Goal: Transaction & Acquisition: Obtain resource

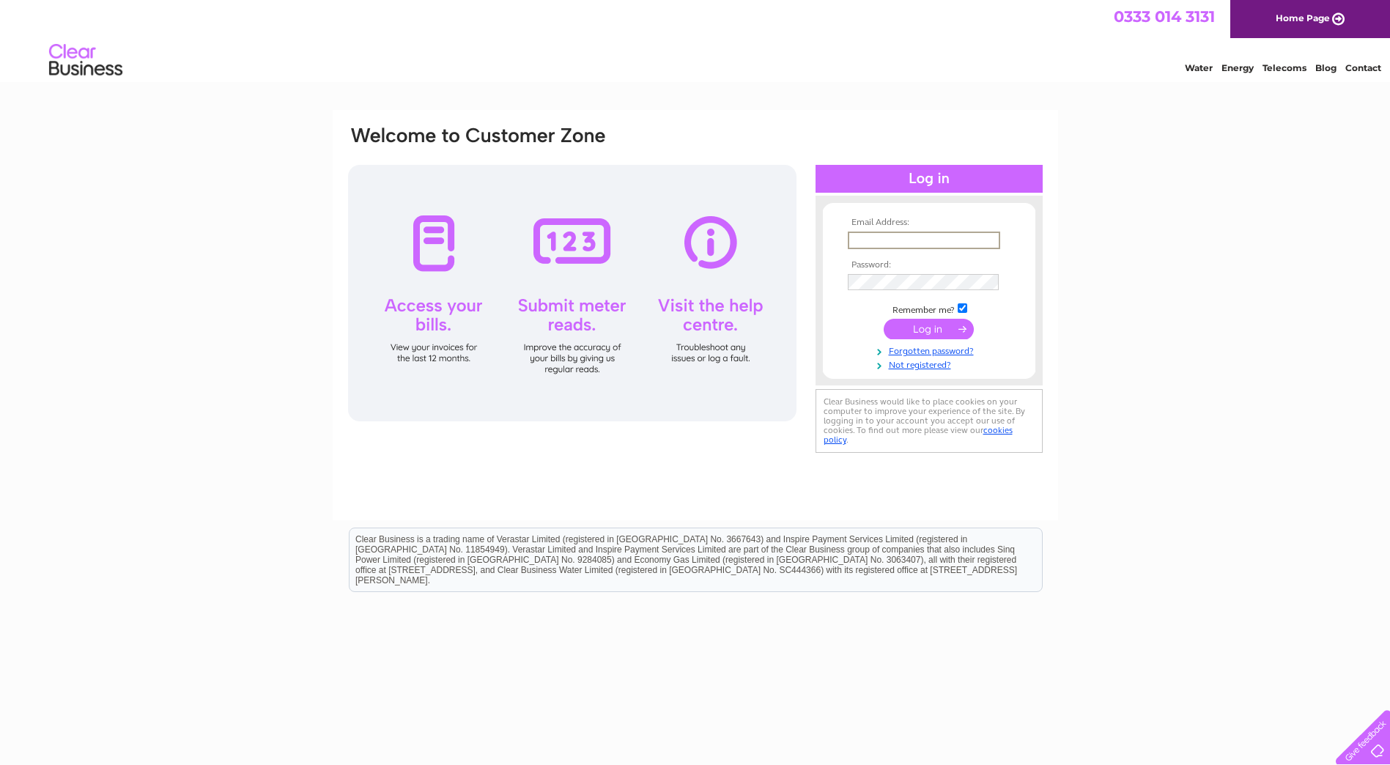
click at [882, 237] on input "text" at bounding box center [924, 240] width 152 height 18
type input "accountsuk@enercon.de"
click at [924, 327] on input "submit" at bounding box center [928, 329] width 90 height 21
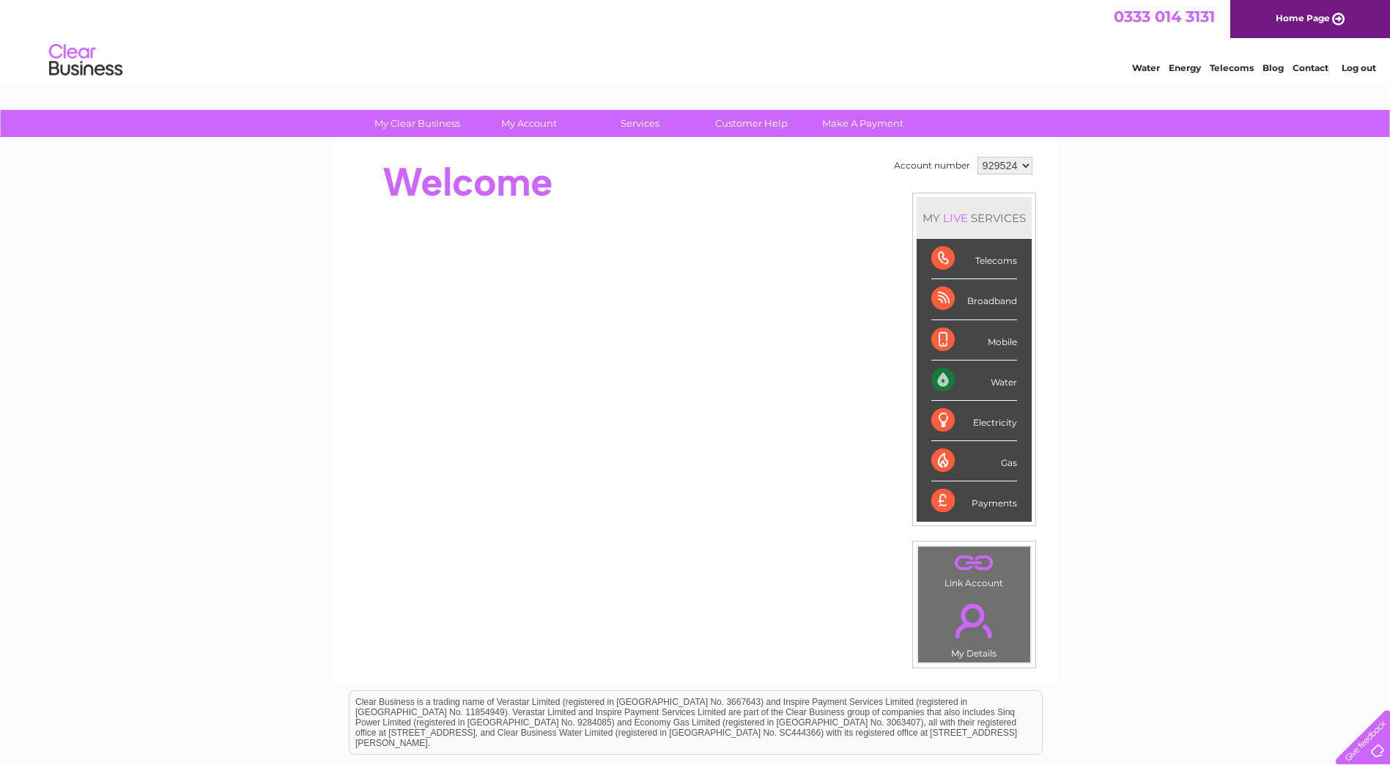
click at [1021, 163] on select "929524 965773" at bounding box center [1004, 166] width 55 height 18
select select "965773"
click at [977, 157] on select "929524 965773" at bounding box center [1004, 166] width 55 height 18
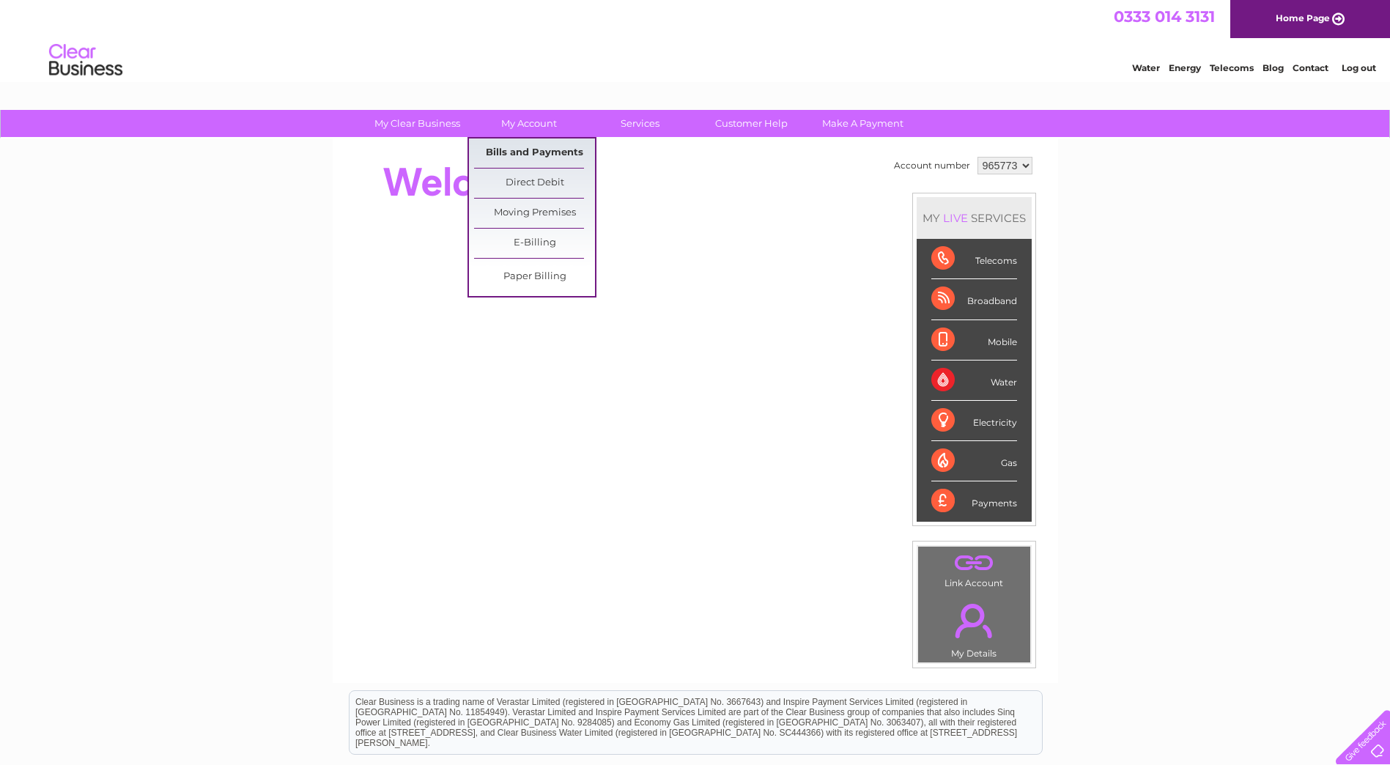
click at [549, 148] on link "Bills and Payments" at bounding box center [534, 152] width 121 height 29
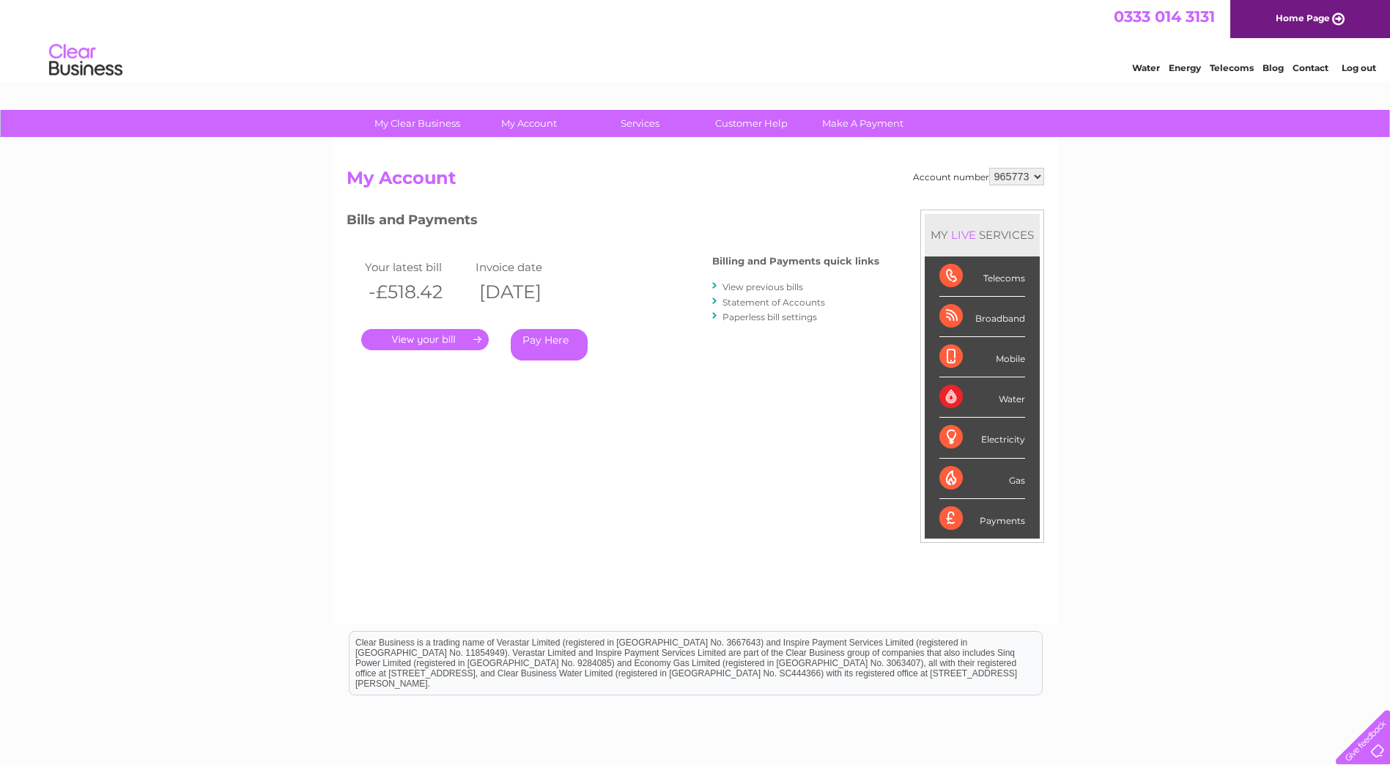
click at [751, 289] on link "View previous bills" at bounding box center [762, 286] width 81 height 11
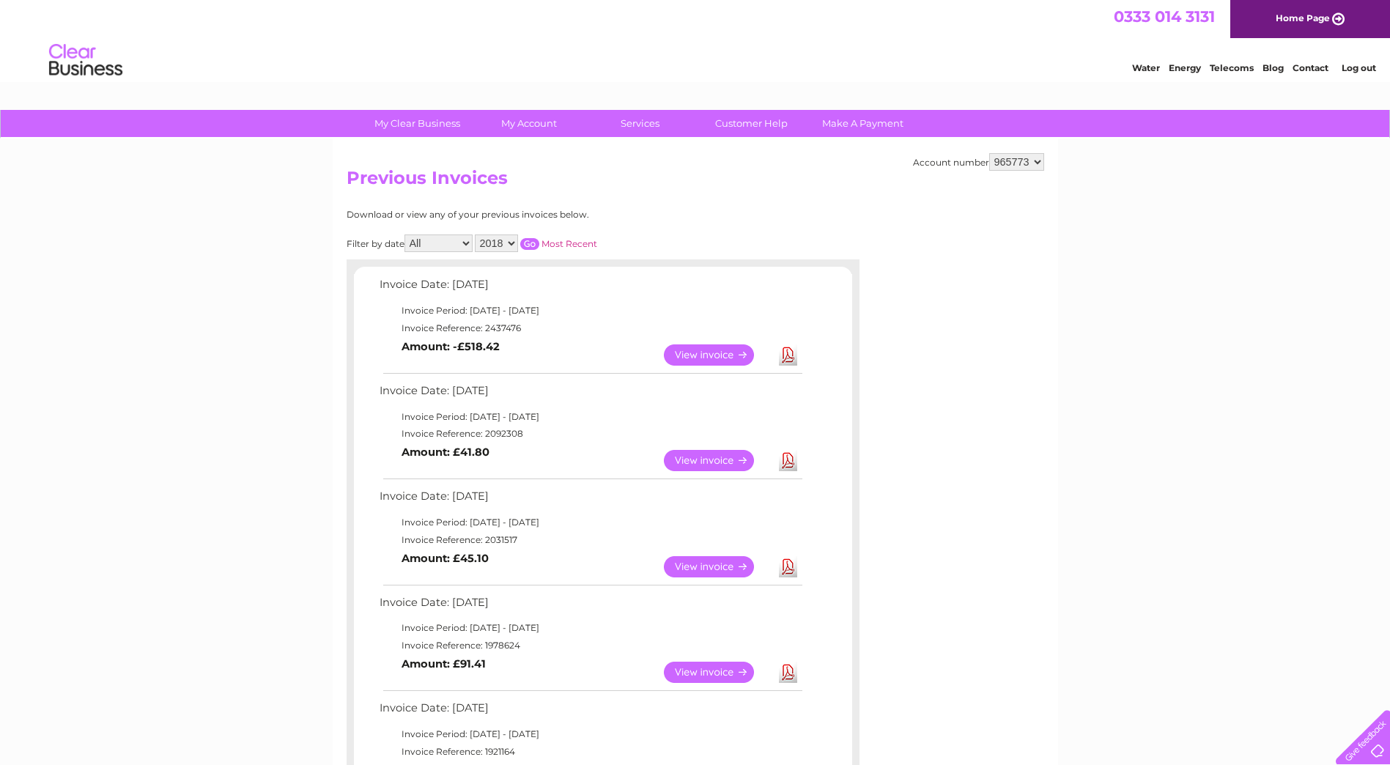
click at [694, 357] on link "View" at bounding box center [718, 354] width 108 height 21
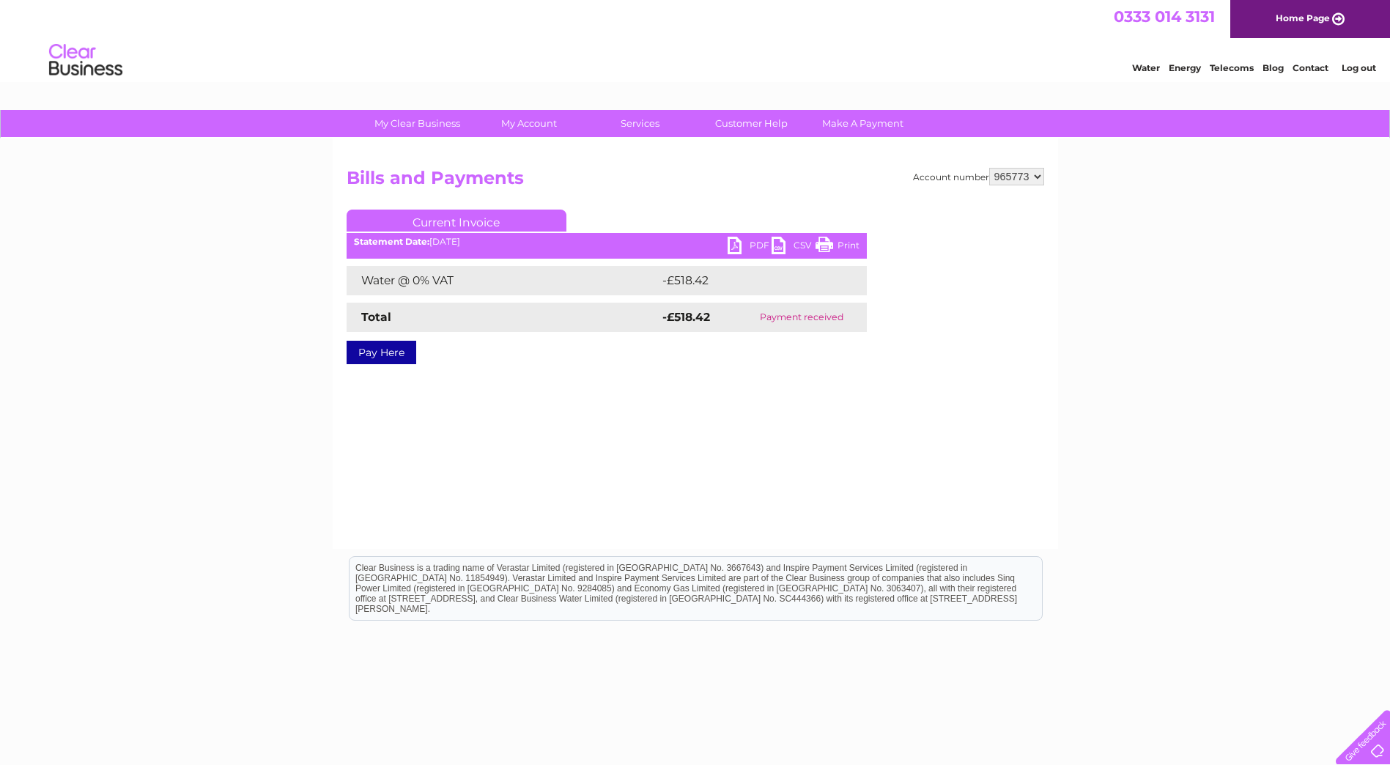
click at [750, 241] on link "PDF" at bounding box center [749, 247] width 44 height 21
click at [741, 248] on link "PDF" at bounding box center [749, 247] width 44 height 21
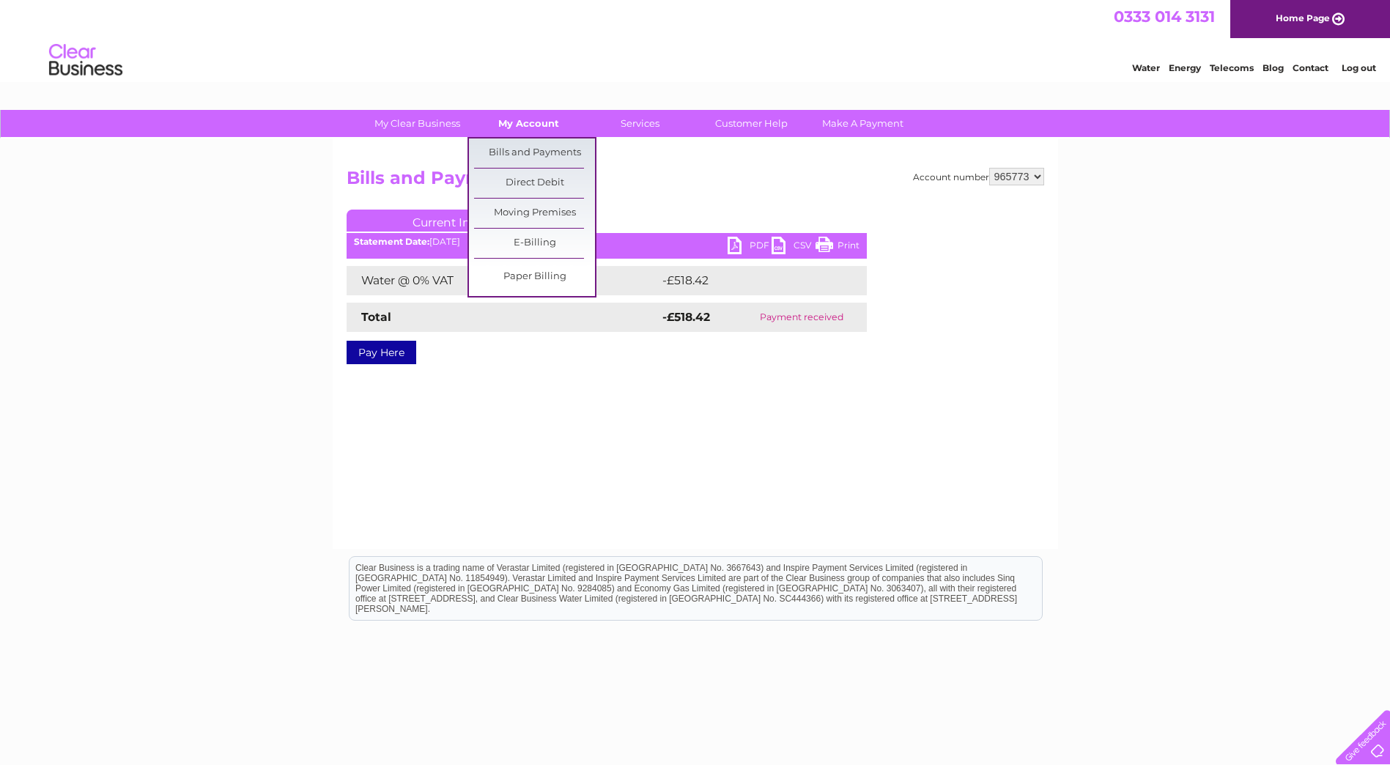
click at [519, 114] on link "My Account" at bounding box center [528, 123] width 121 height 27
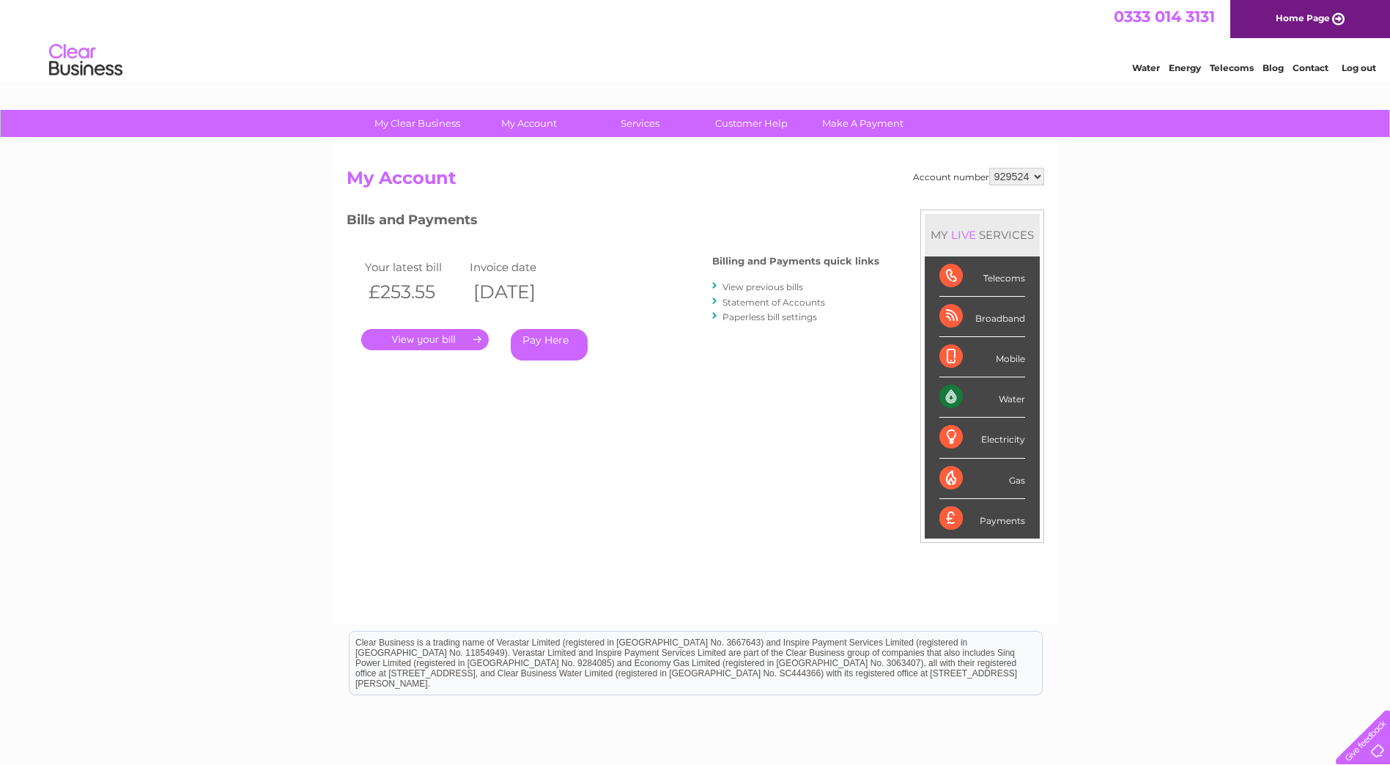
click at [423, 340] on link "." at bounding box center [424, 339] width 127 height 21
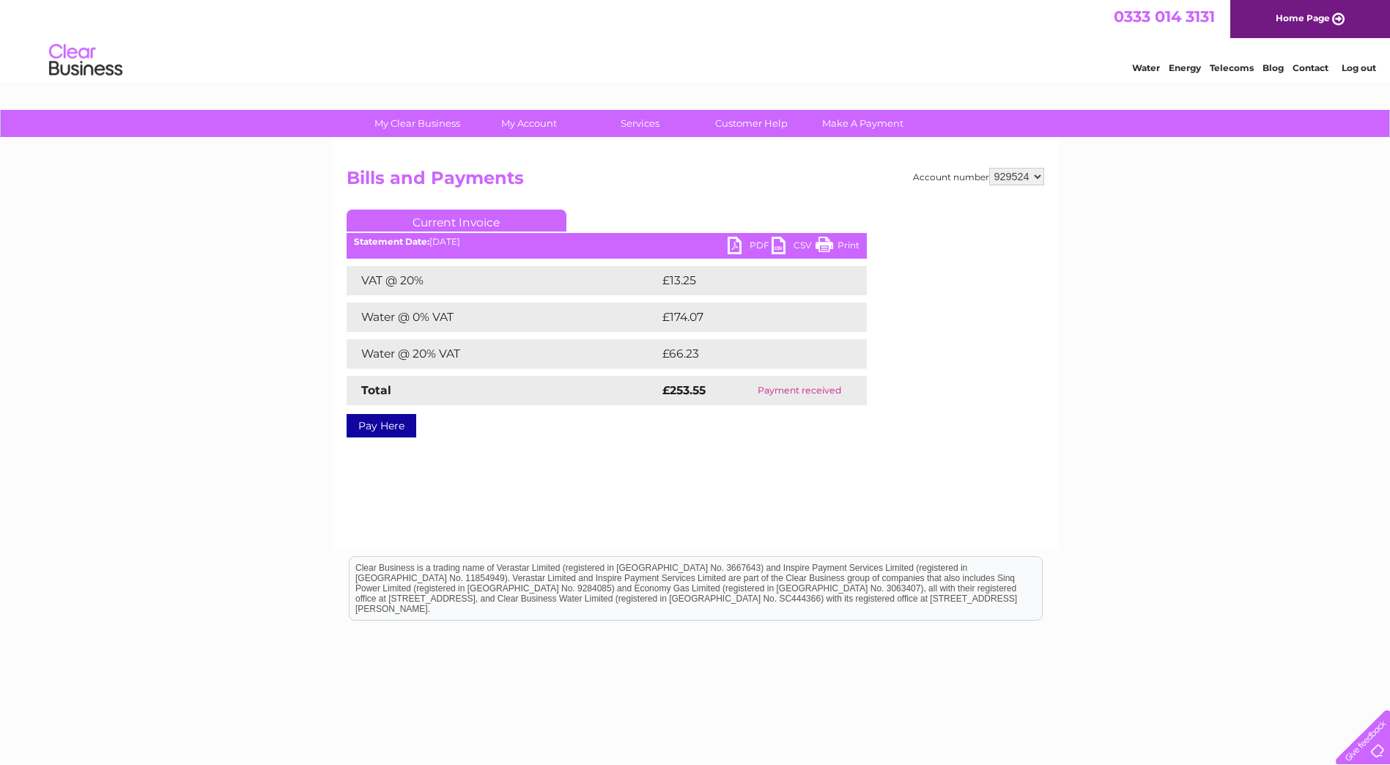
click at [735, 243] on link "PDF" at bounding box center [749, 247] width 44 height 21
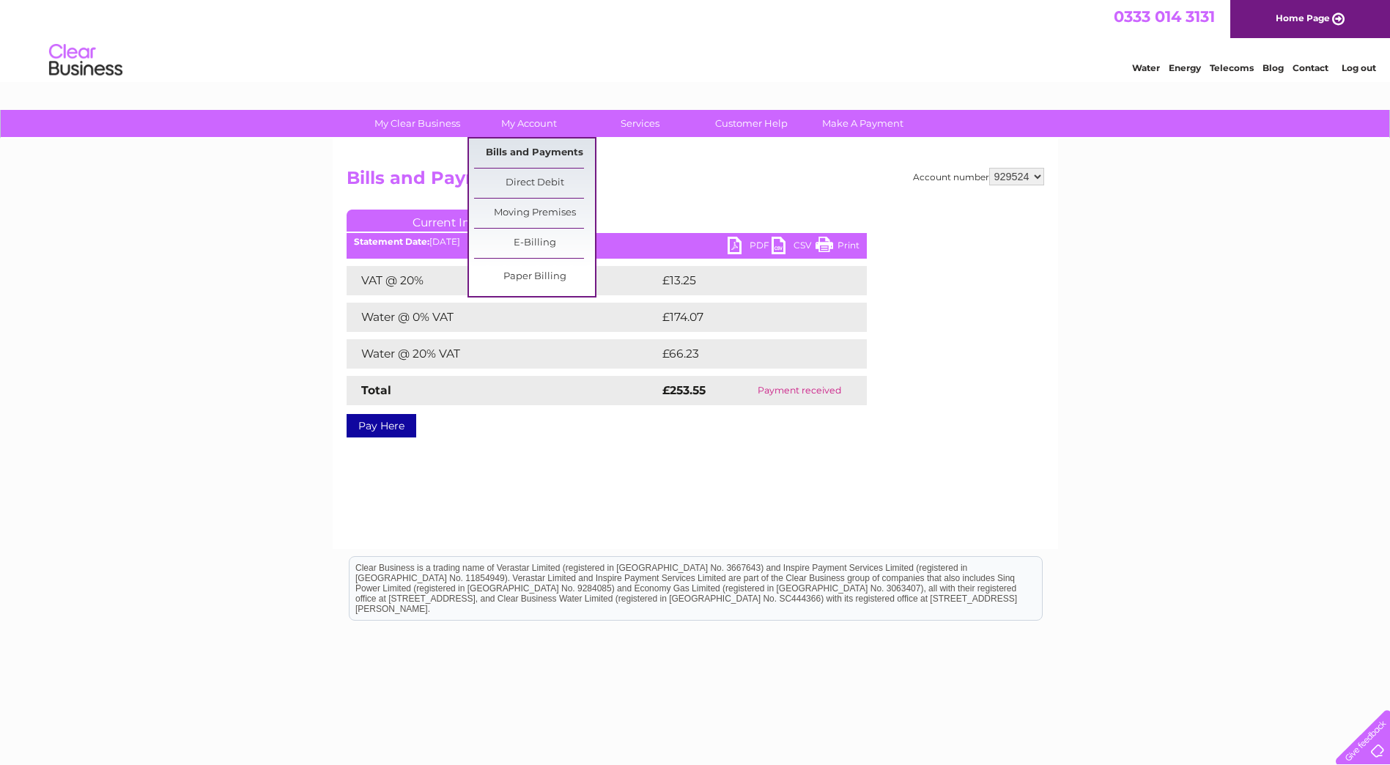
click at [545, 139] on link "Bills and Payments" at bounding box center [534, 152] width 121 height 29
click at [545, 149] on link "Bills and Payments" at bounding box center [534, 152] width 121 height 29
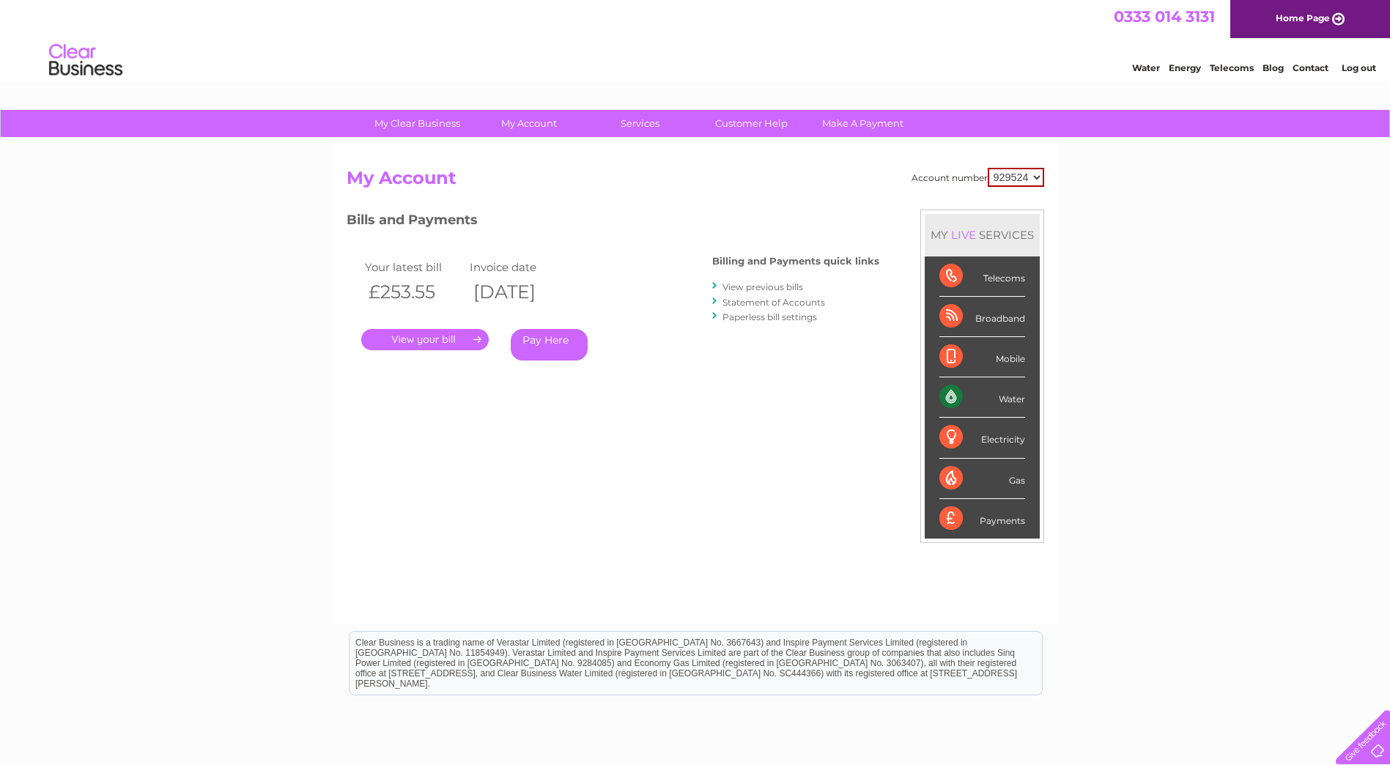
click at [742, 283] on link "View previous bills" at bounding box center [762, 286] width 81 height 11
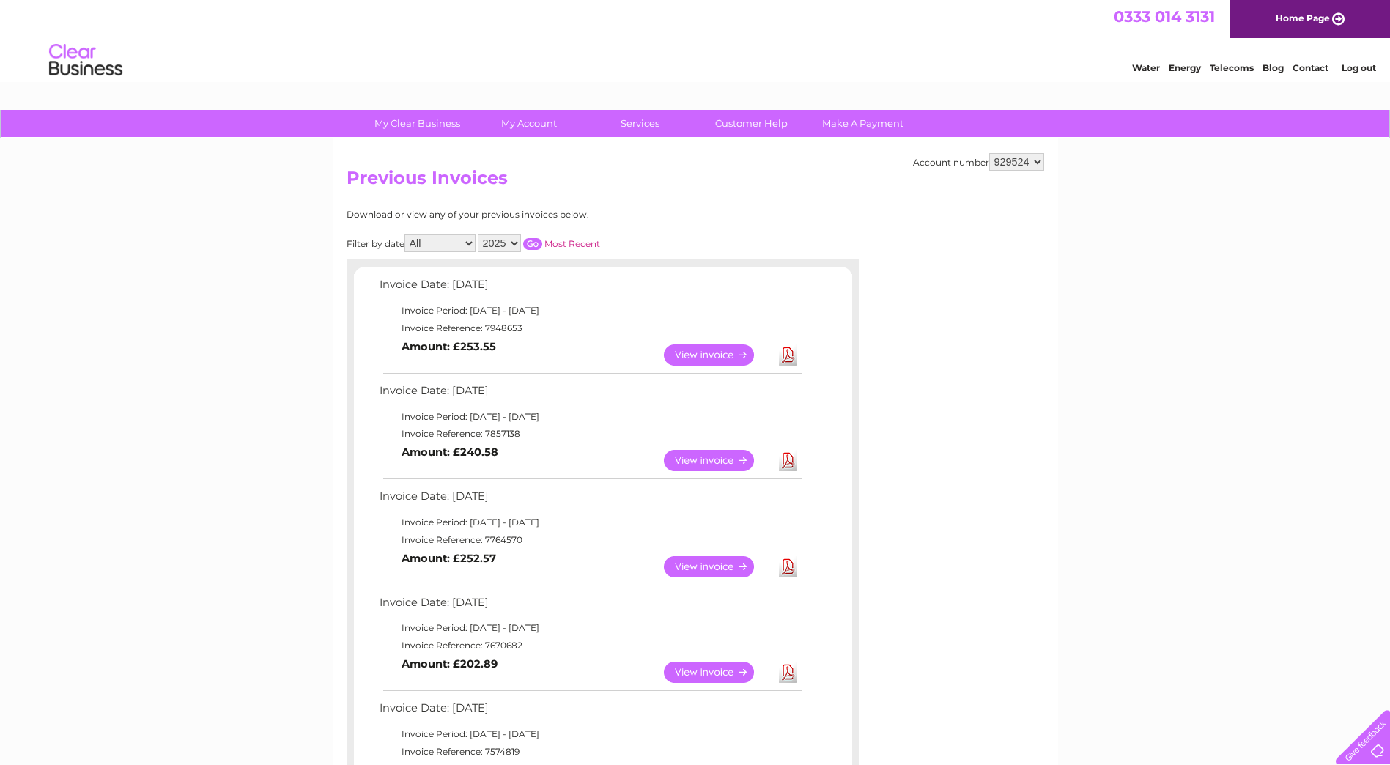
click at [722, 466] on link "View" at bounding box center [718, 460] width 108 height 21
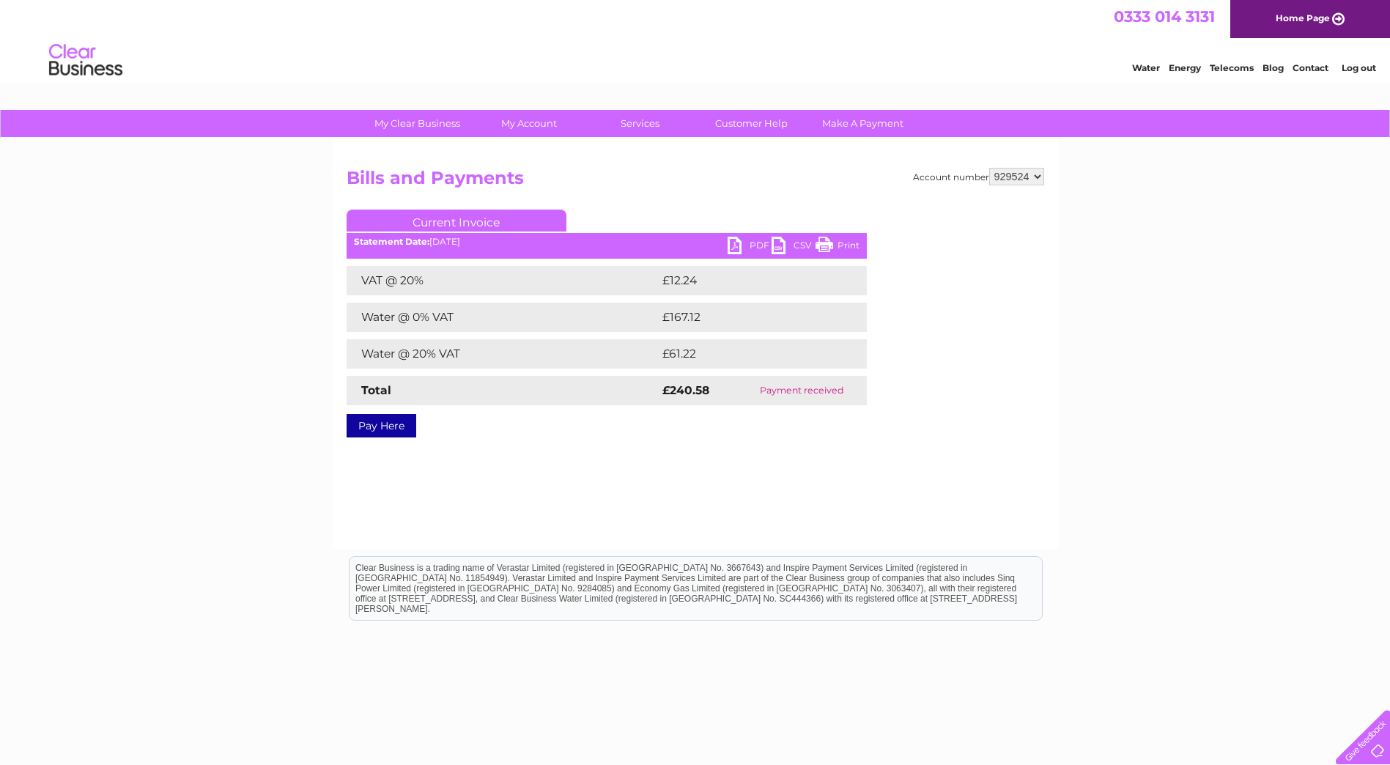
click at [738, 245] on link "PDF" at bounding box center [749, 247] width 44 height 21
click at [1365, 67] on link "Log out" at bounding box center [1358, 67] width 34 height 11
